Goal: Transaction & Acquisition: Purchase product/service

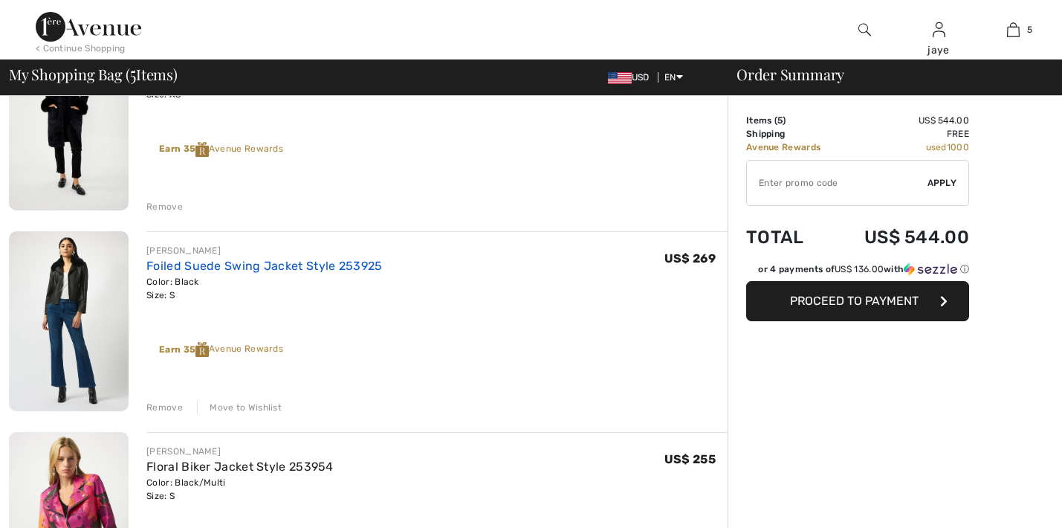
scroll to position [588, 0]
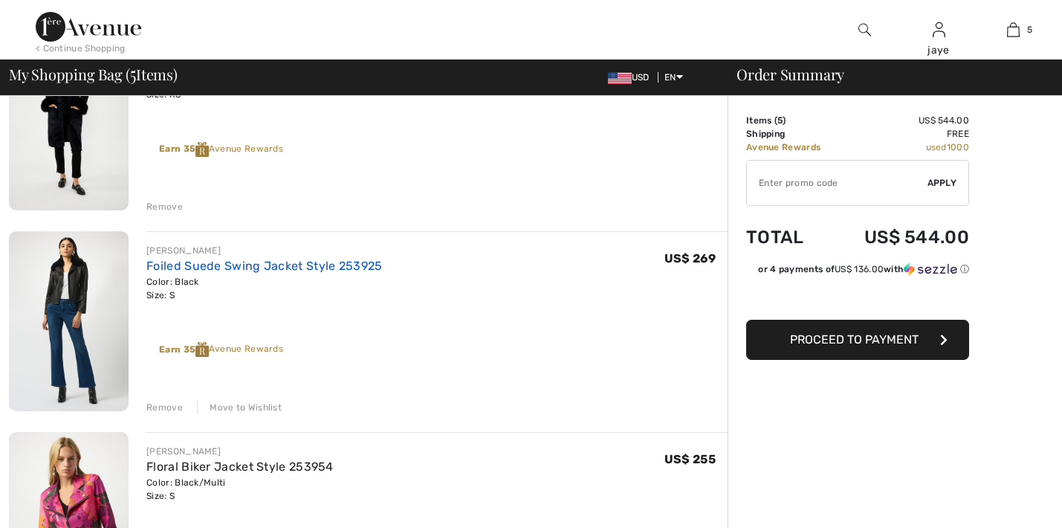
click at [237, 267] on link "Foiled Suede Swing Jacket Style 253925" at bounding box center [264, 266] width 236 height 14
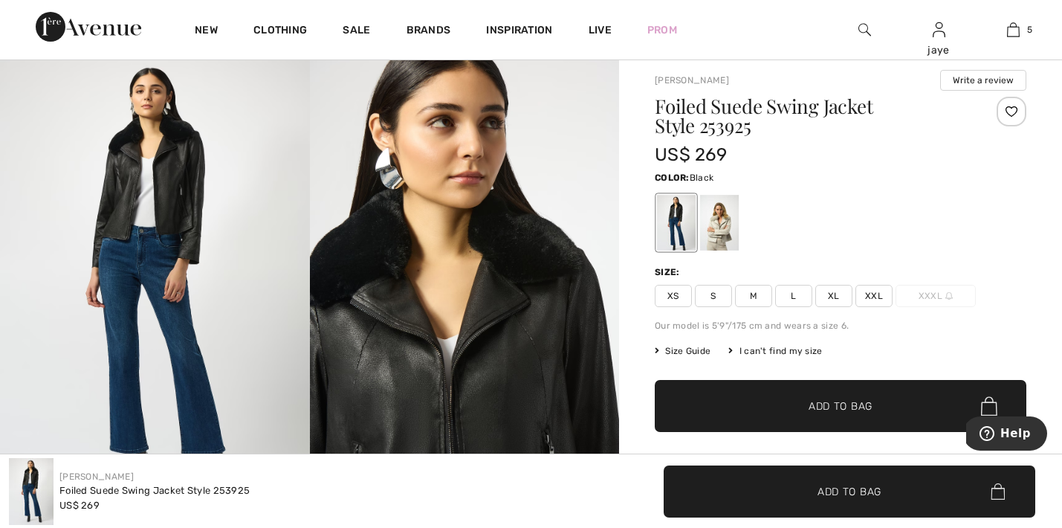
scroll to position [29, 0]
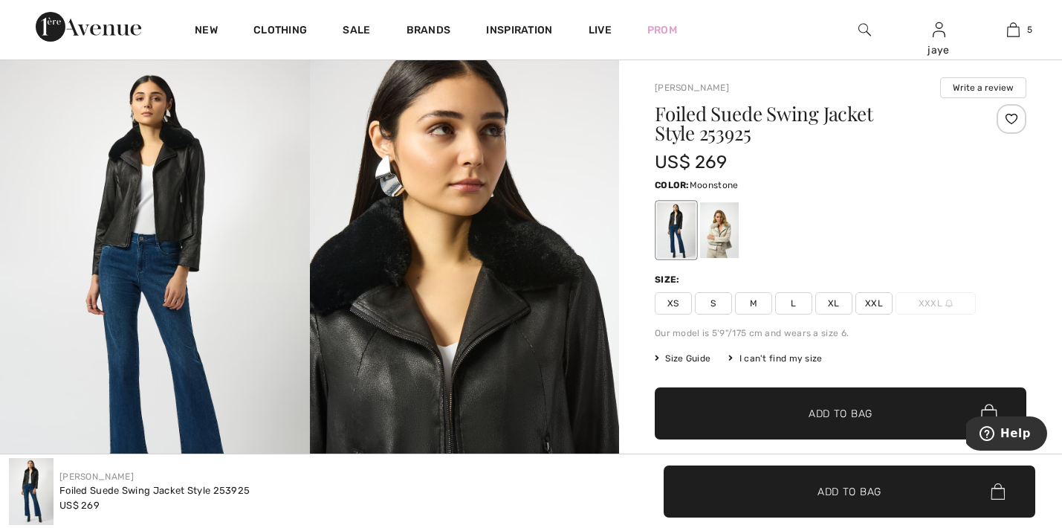
click at [716, 242] on div at bounding box center [719, 230] width 39 height 56
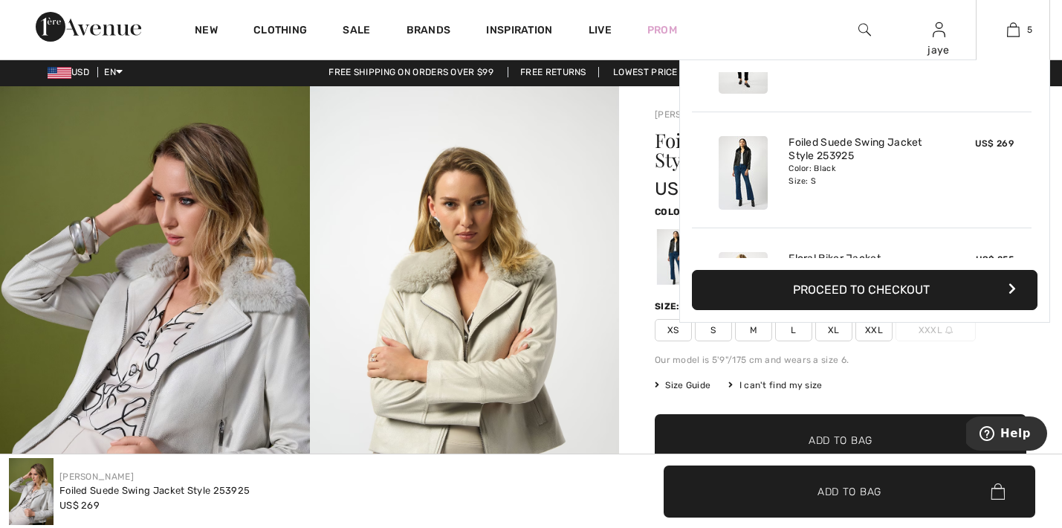
scroll to position [310, 0]
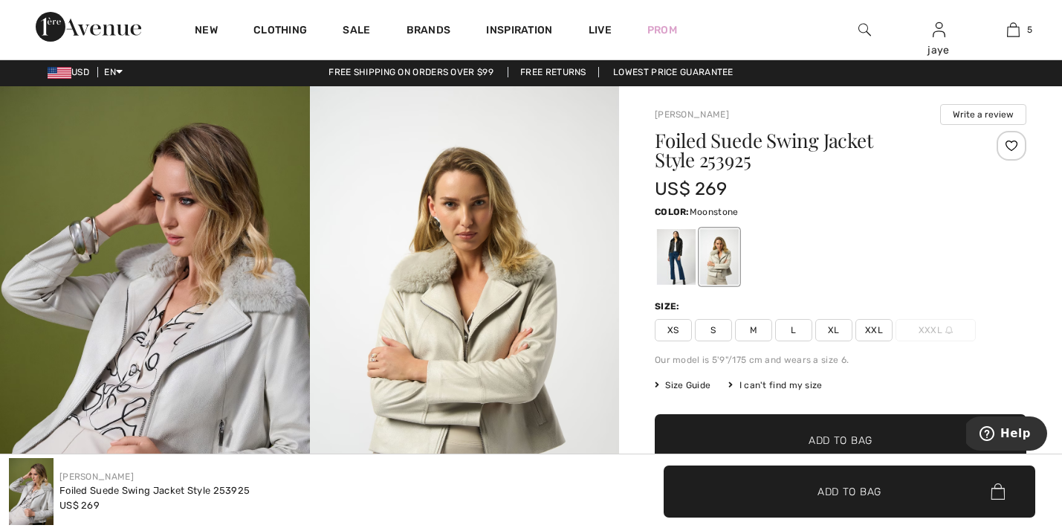
click at [751, 332] on span "M" at bounding box center [753, 330] width 37 height 22
click at [739, 429] on span "✔ Added to Bag Add to Bag" at bounding box center [841, 440] width 372 height 52
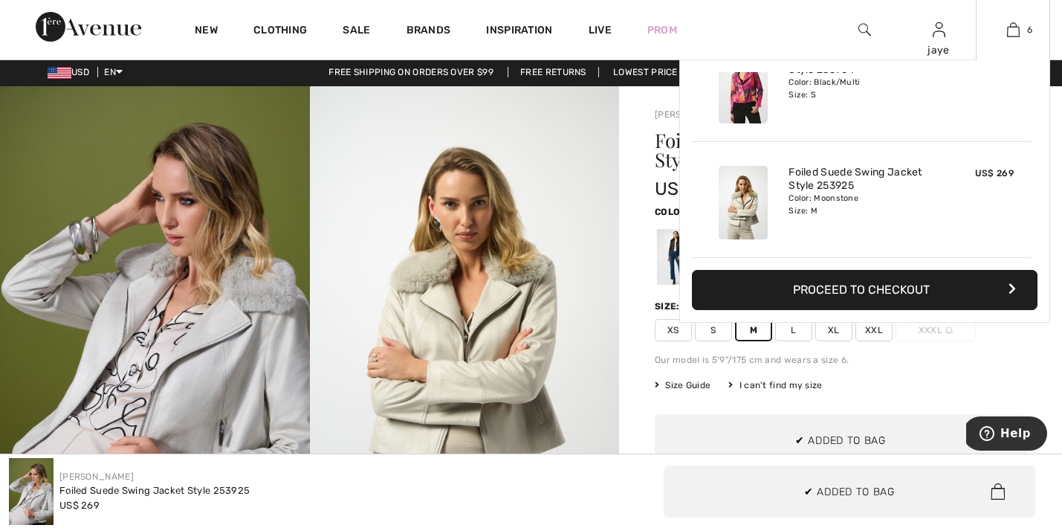
scroll to position [0, 0]
click at [1019, 34] on img at bounding box center [1013, 30] width 13 height 18
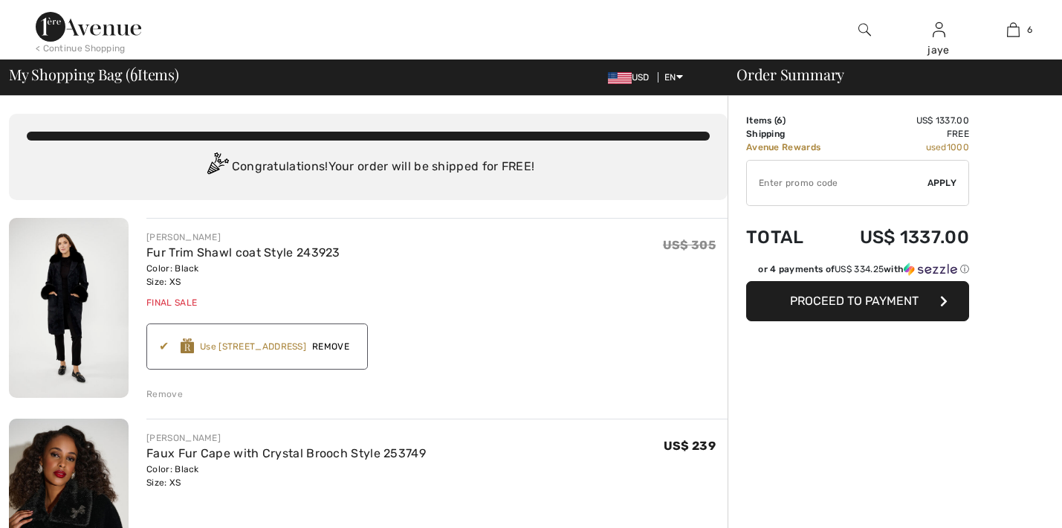
checkbox input "true"
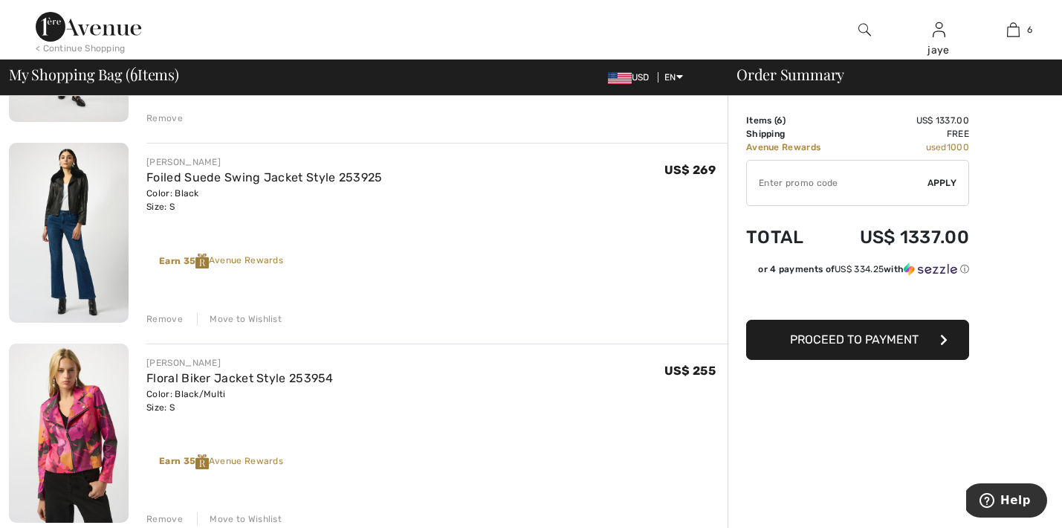
scroll to position [711, 0]
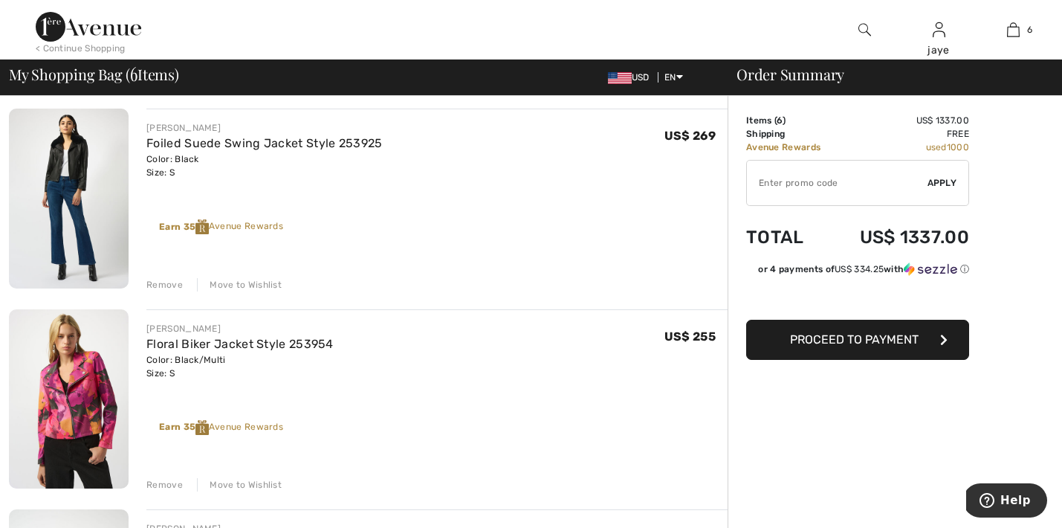
click at [172, 286] on div "Remove" at bounding box center [164, 284] width 36 height 13
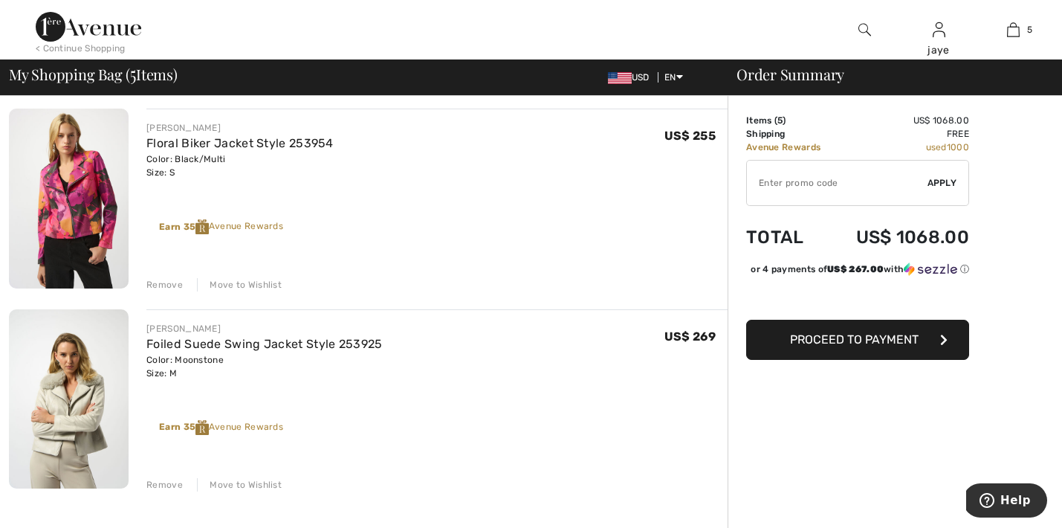
click at [172, 282] on div "Remove" at bounding box center [164, 284] width 36 height 13
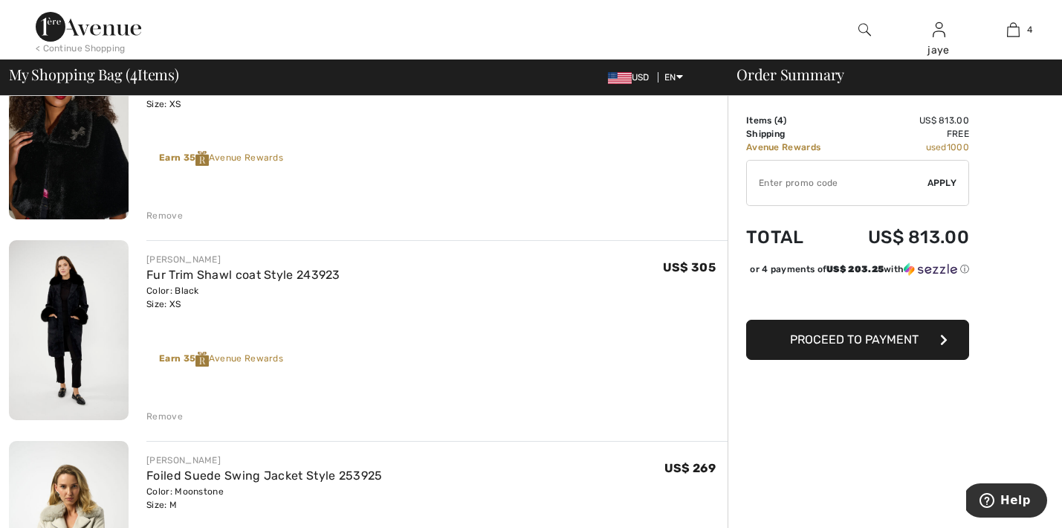
scroll to position [496, 0]
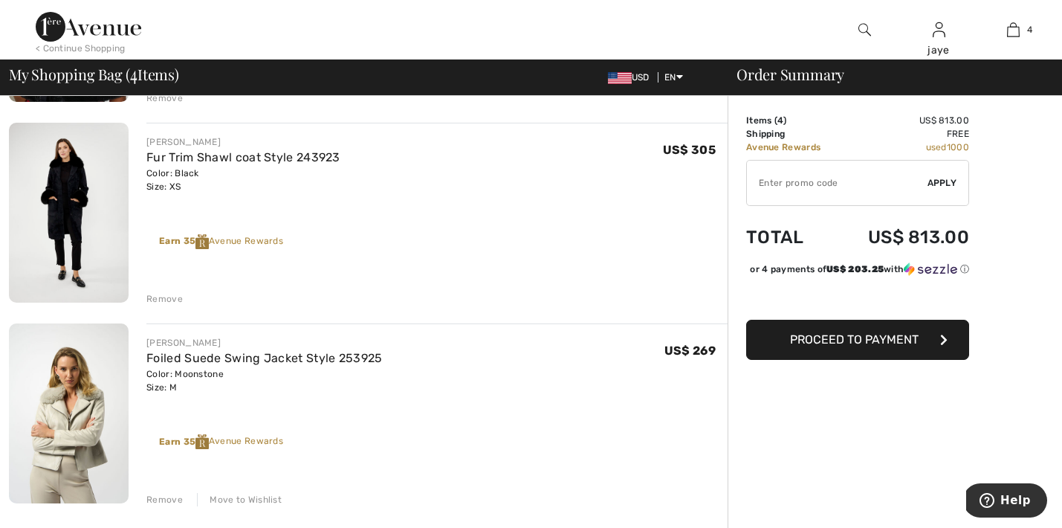
click at [169, 300] on div "Remove" at bounding box center [164, 298] width 36 height 13
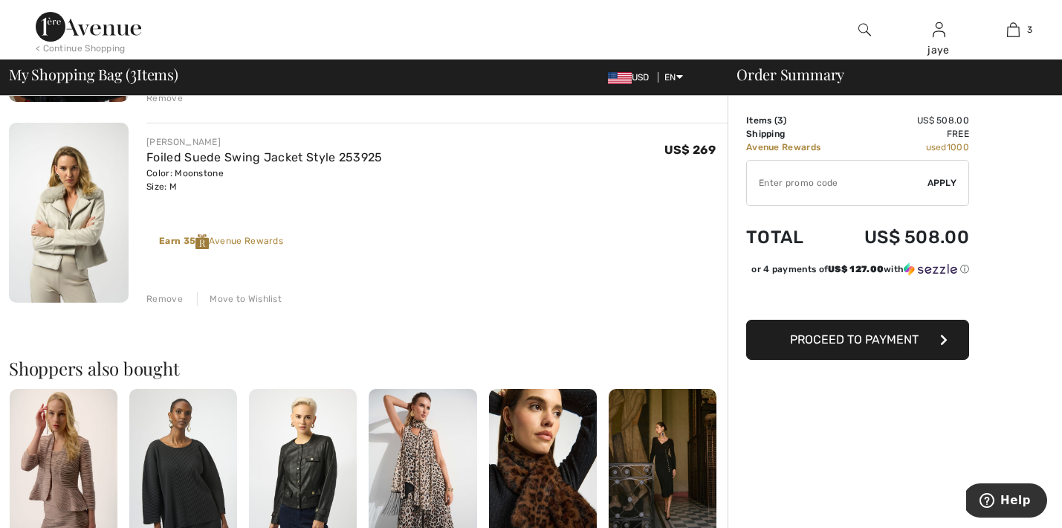
click at [169, 300] on div "Remove" at bounding box center [164, 298] width 36 height 13
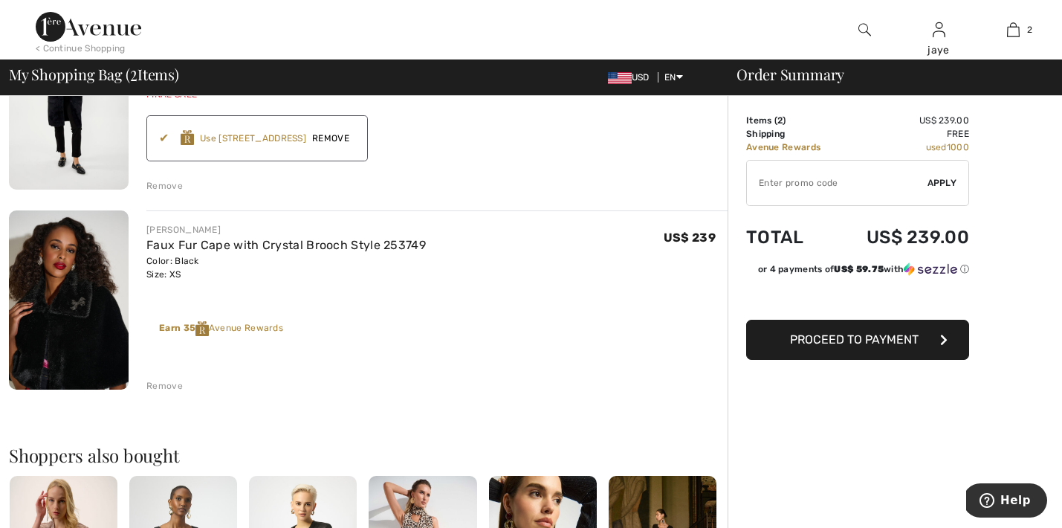
scroll to position [245, 0]
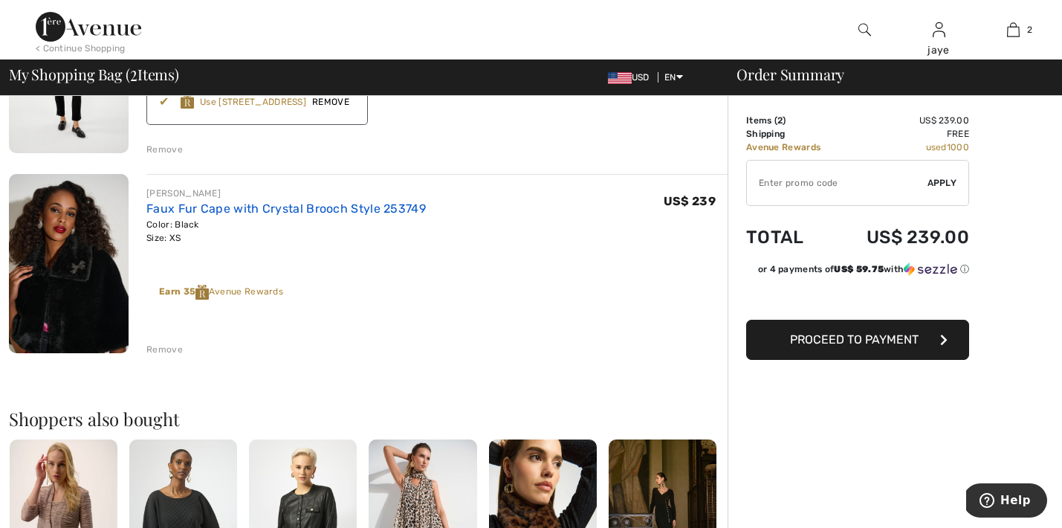
click at [351, 211] on link "Faux Fur Cape with Crystal Brooch Style 253749" at bounding box center [286, 208] width 280 height 14
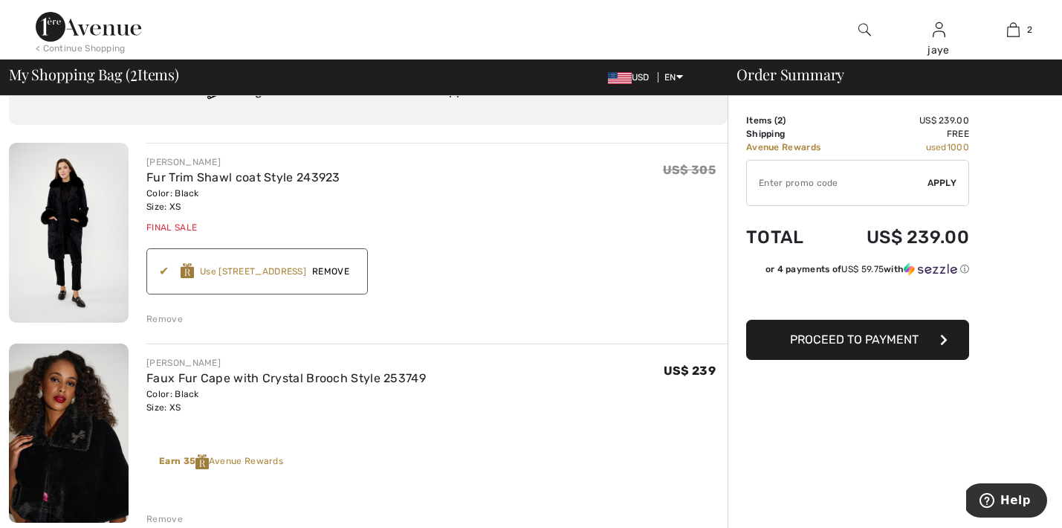
scroll to position [57, 0]
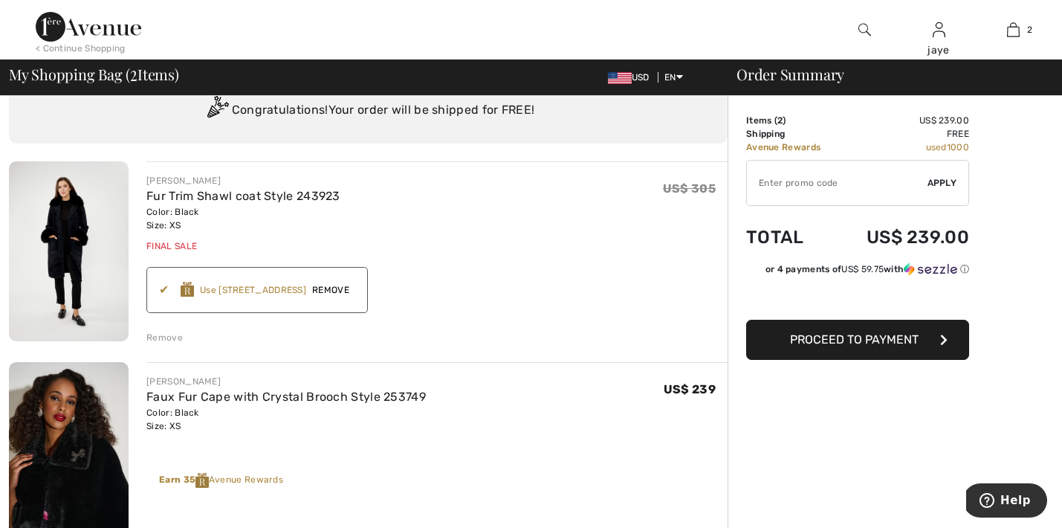
click at [862, 351] on button "Proceed to Payment" at bounding box center [857, 340] width 223 height 40
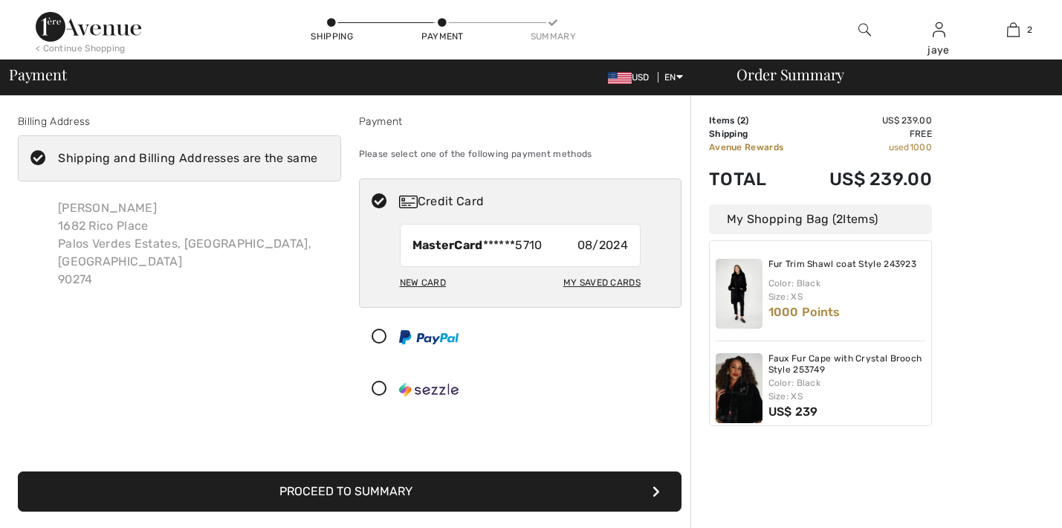
checkbox input "true"
click at [448, 488] on button "Proceed to Summary" at bounding box center [350, 491] width 664 height 40
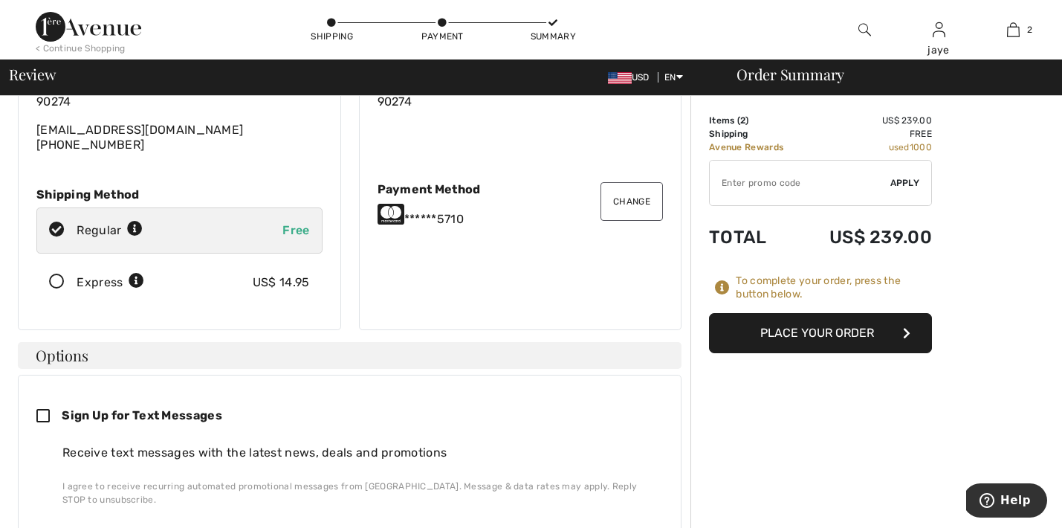
scroll to position [187, 0]
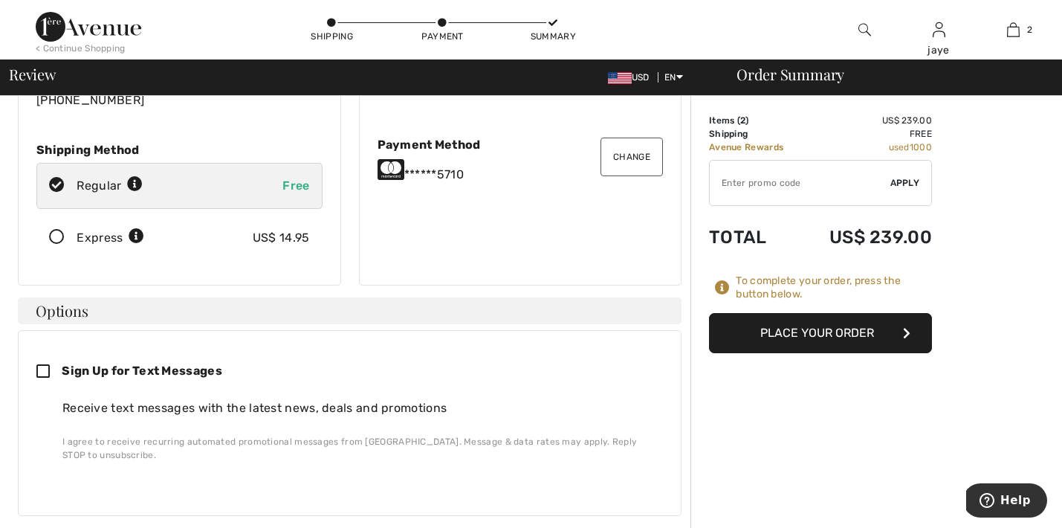
click at [784, 340] on button "Place Your Order" at bounding box center [820, 333] width 223 height 40
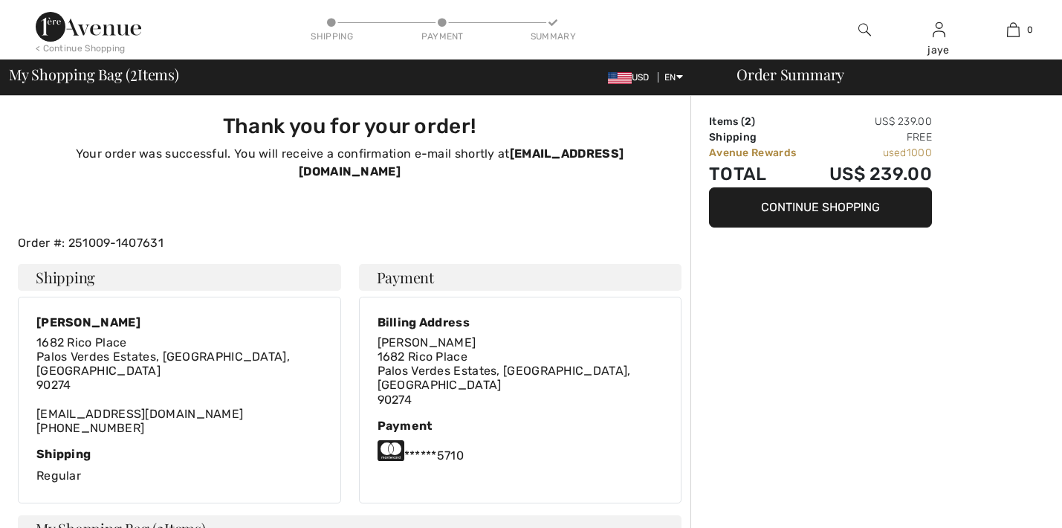
checkbox input "true"
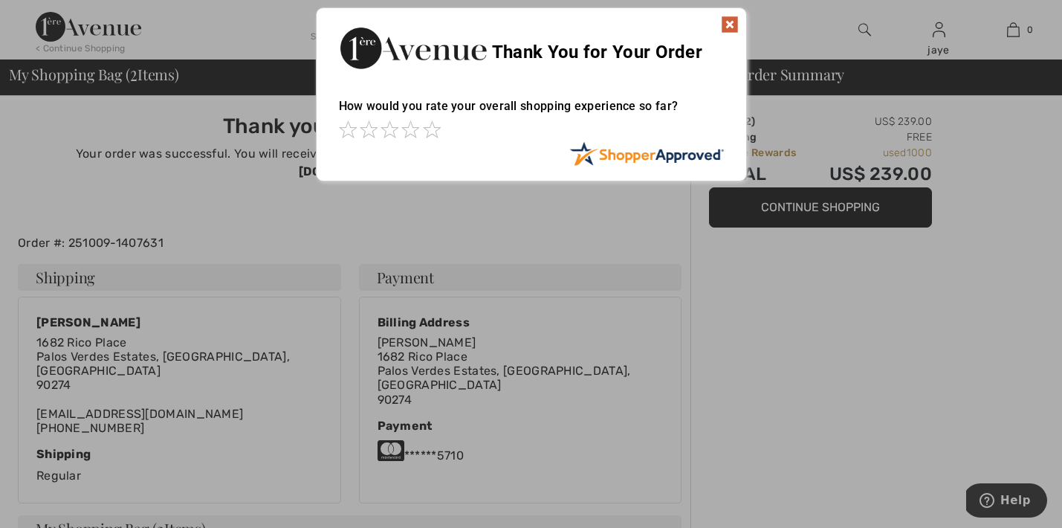
click at [731, 28] on img at bounding box center [730, 25] width 18 height 18
